Goal: Use online tool/utility

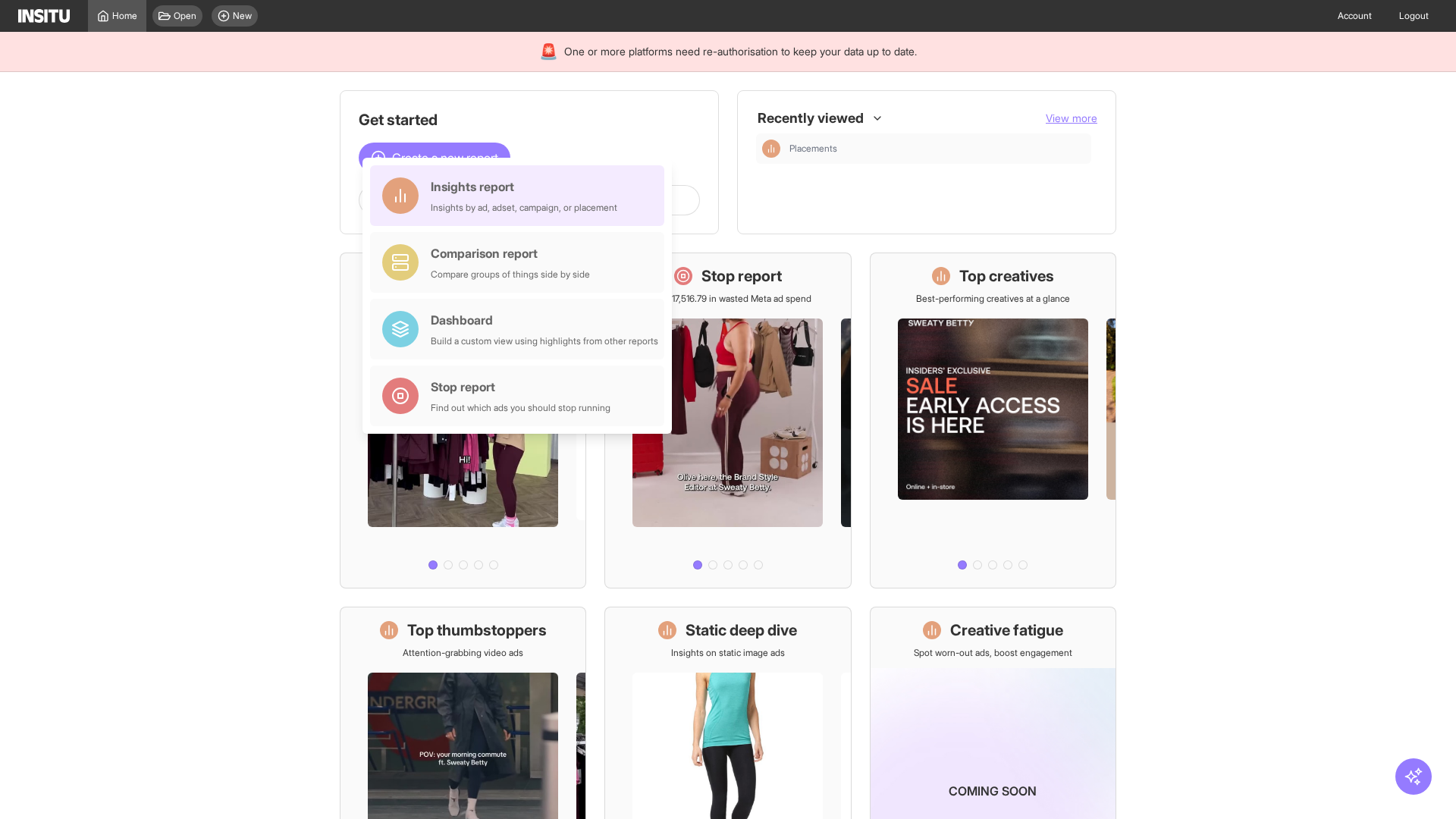
click at [521, 196] on div "Insights report Insights by ad, adset, campaign, or placement" at bounding box center [523, 196] width 186 height 37
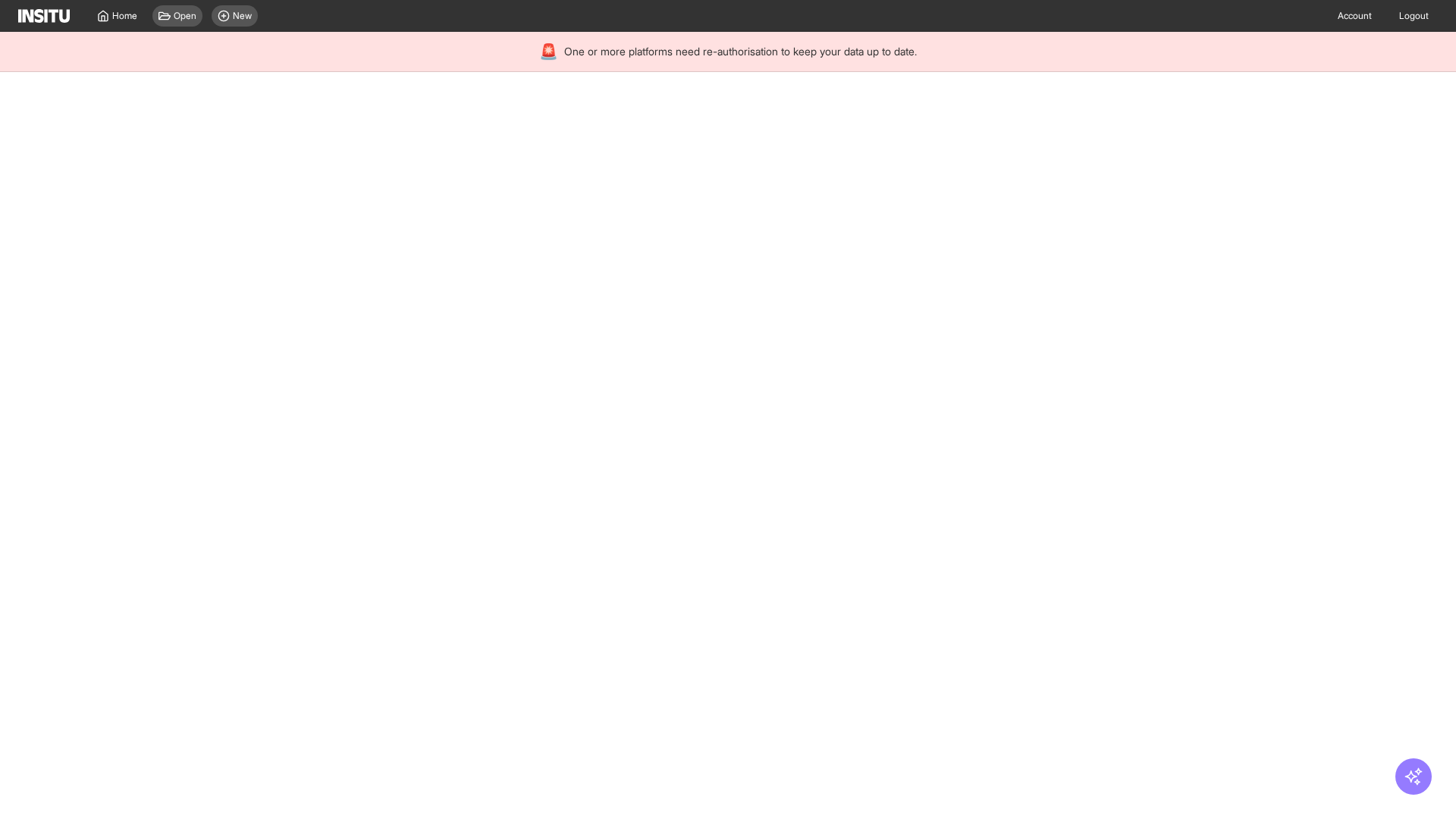
select select "**"
